Goal: Transaction & Acquisition: Purchase product/service

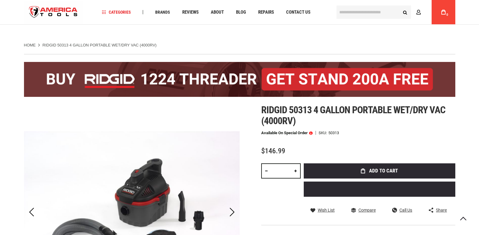
click at [251, 105] on div "Skip to the end of the images gallery Skip to the beginning of the images galle…" at bounding box center [240, 225] width 432 height 240
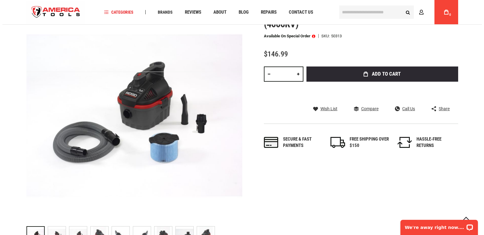
scroll to position [67, 0]
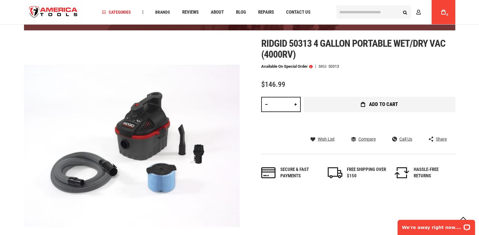
click at [346, 112] on button "Add to Cart" at bounding box center [380, 104] width 152 height 15
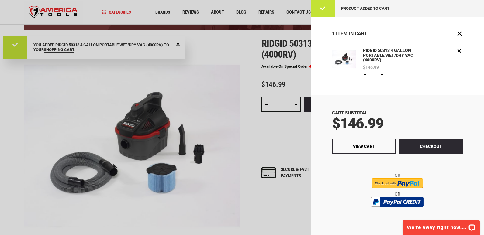
scroll to position [0, 0]
click at [372, 147] on span "View Cart" at bounding box center [364, 146] width 22 height 5
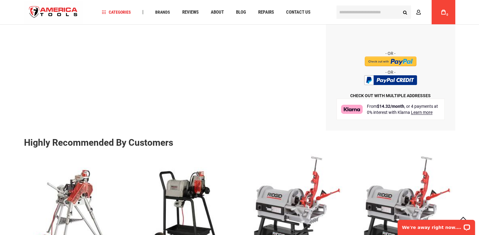
scroll to position [182, 0]
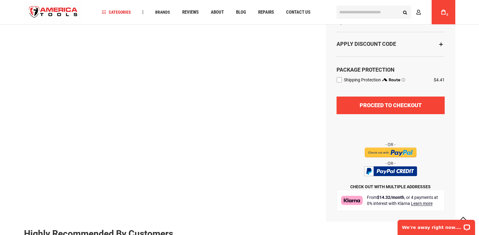
click at [378, 109] on span "Proceed to Checkout" at bounding box center [391, 105] width 62 height 6
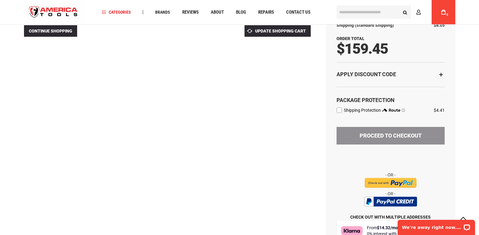
scroll to position [122, 0]
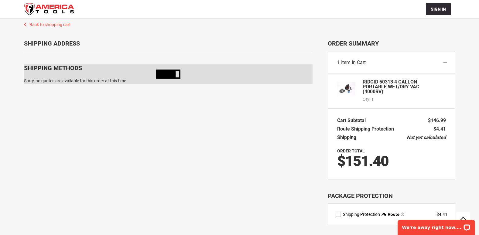
scroll to position [41, 0]
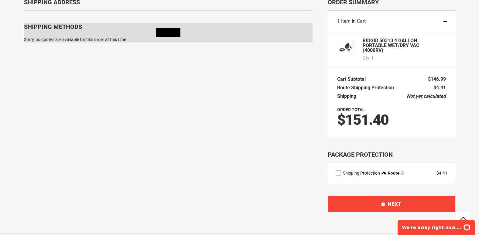
select select "**"
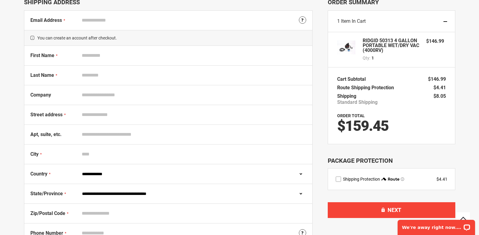
scroll to position [72, 0]
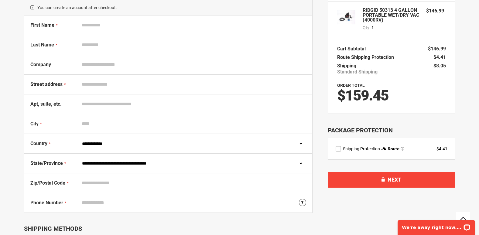
click at [100, 126] on input "City" at bounding box center [192, 124] width 227 height 12
click at [78, 145] on label "Country" at bounding box center [54, 144] width 49 height 9
click at [79, 145] on select "**********" at bounding box center [192, 144] width 227 height 12
click at [96, 149] on select "**********" at bounding box center [192, 144] width 227 height 12
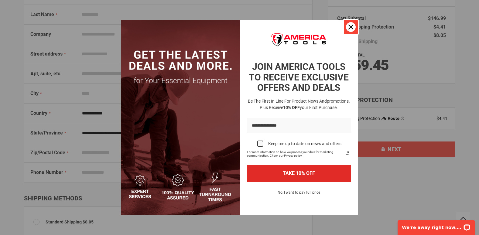
click at [351, 26] on icon "close icon" at bounding box center [351, 27] width 5 height 5
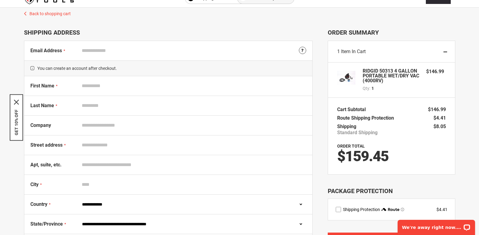
scroll to position [0, 0]
